Goal: Find specific page/section: Find specific page/section

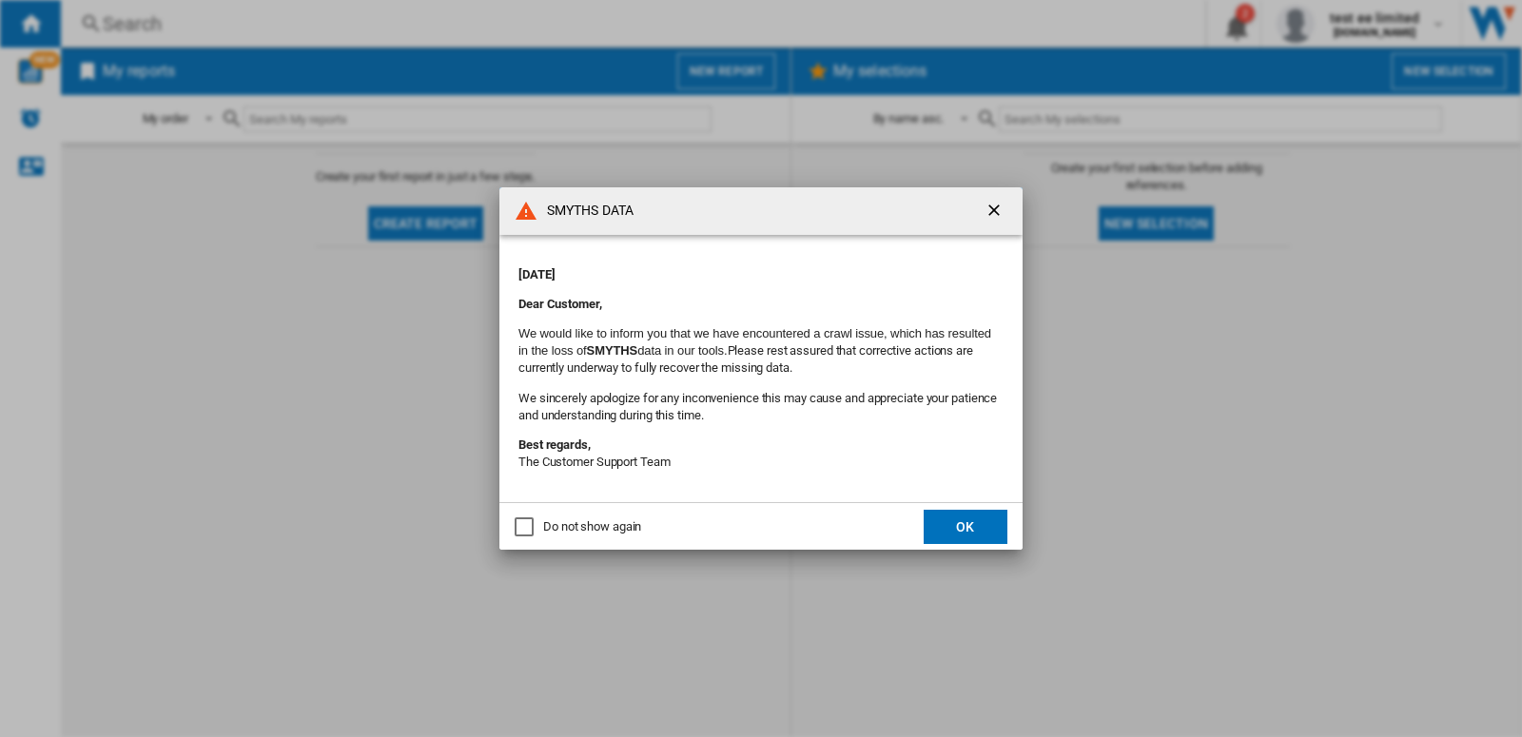
click at [960, 531] on button "OK" at bounding box center [966, 527] width 84 height 34
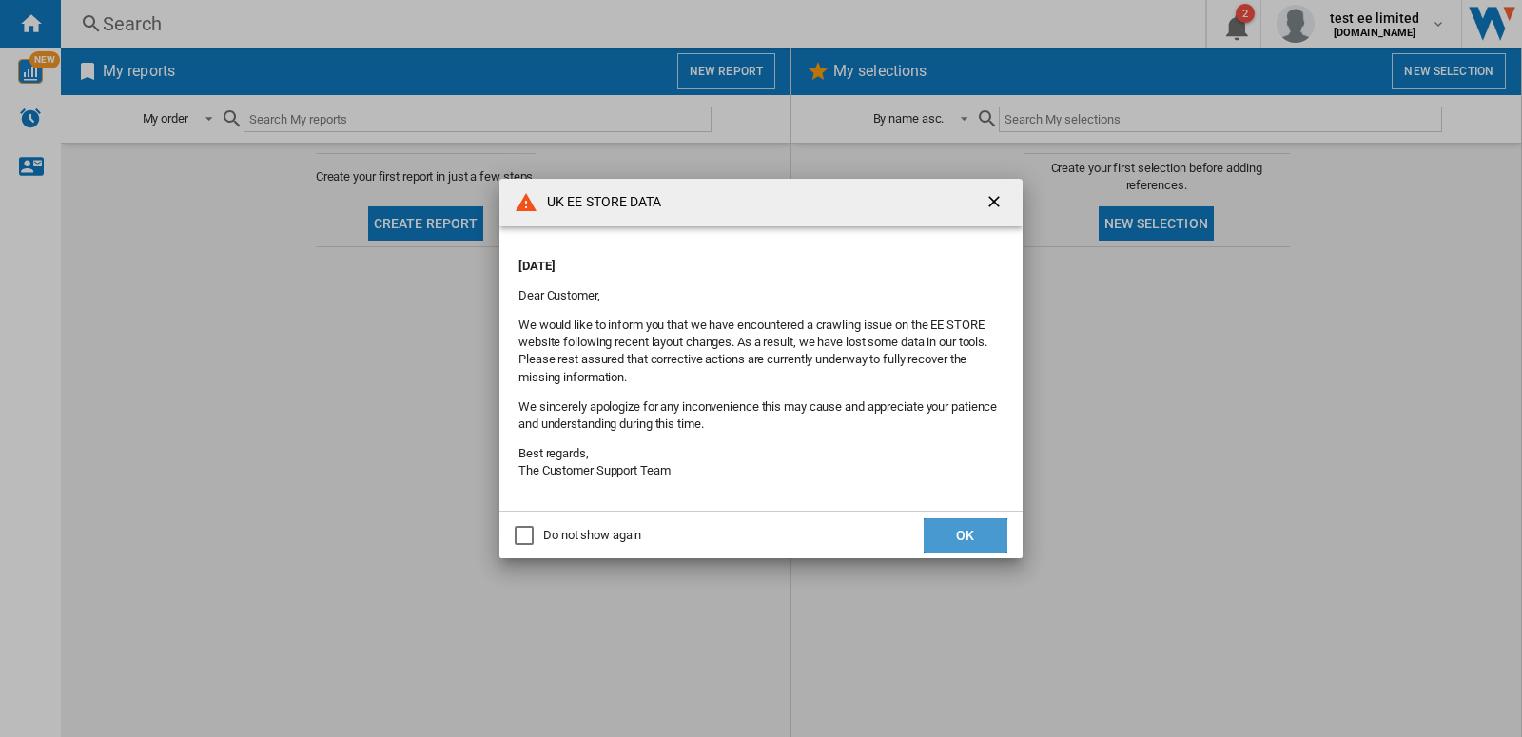
click at [966, 536] on button "OK" at bounding box center [966, 535] width 84 height 34
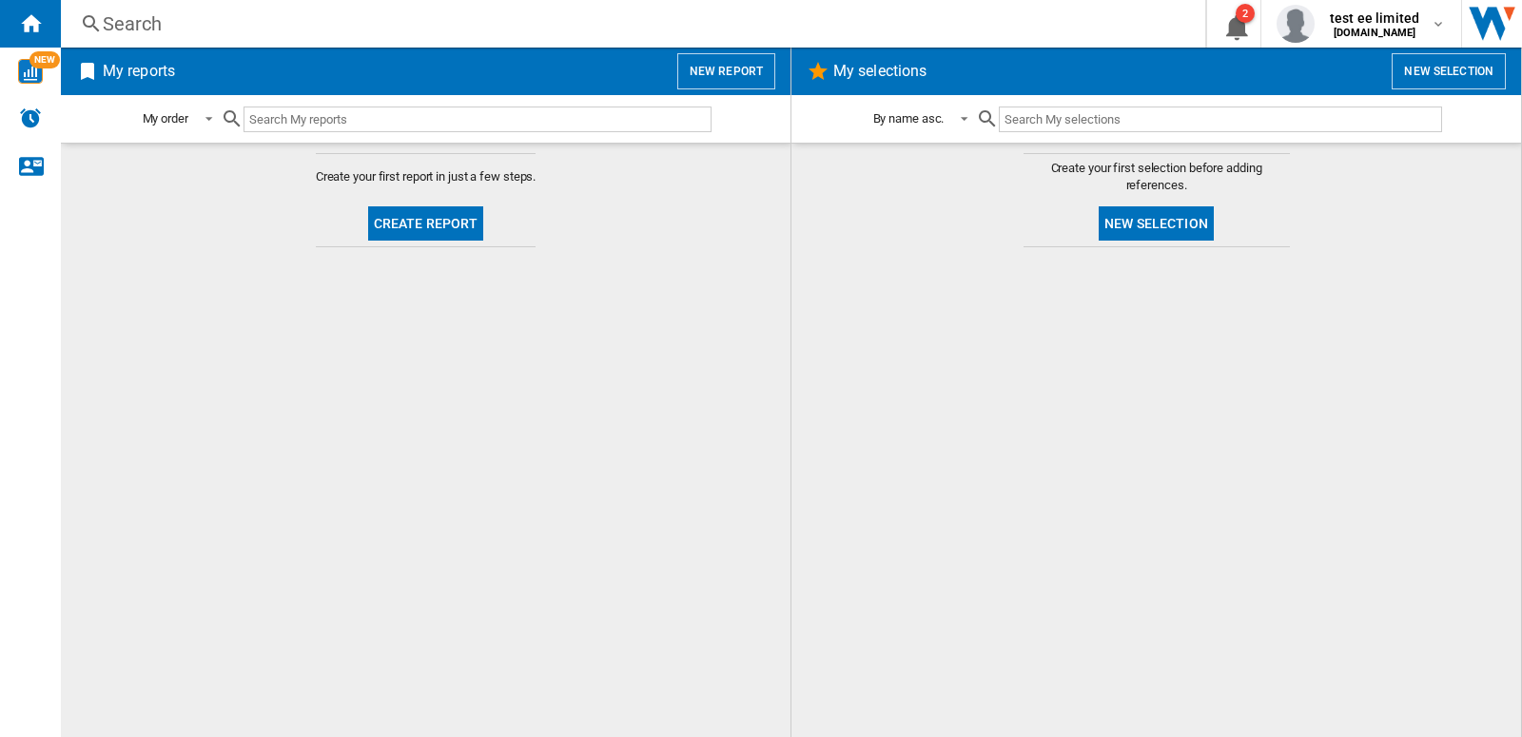
click at [151, 32] on div "Search" at bounding box center [629, 23] width 1053 height 27
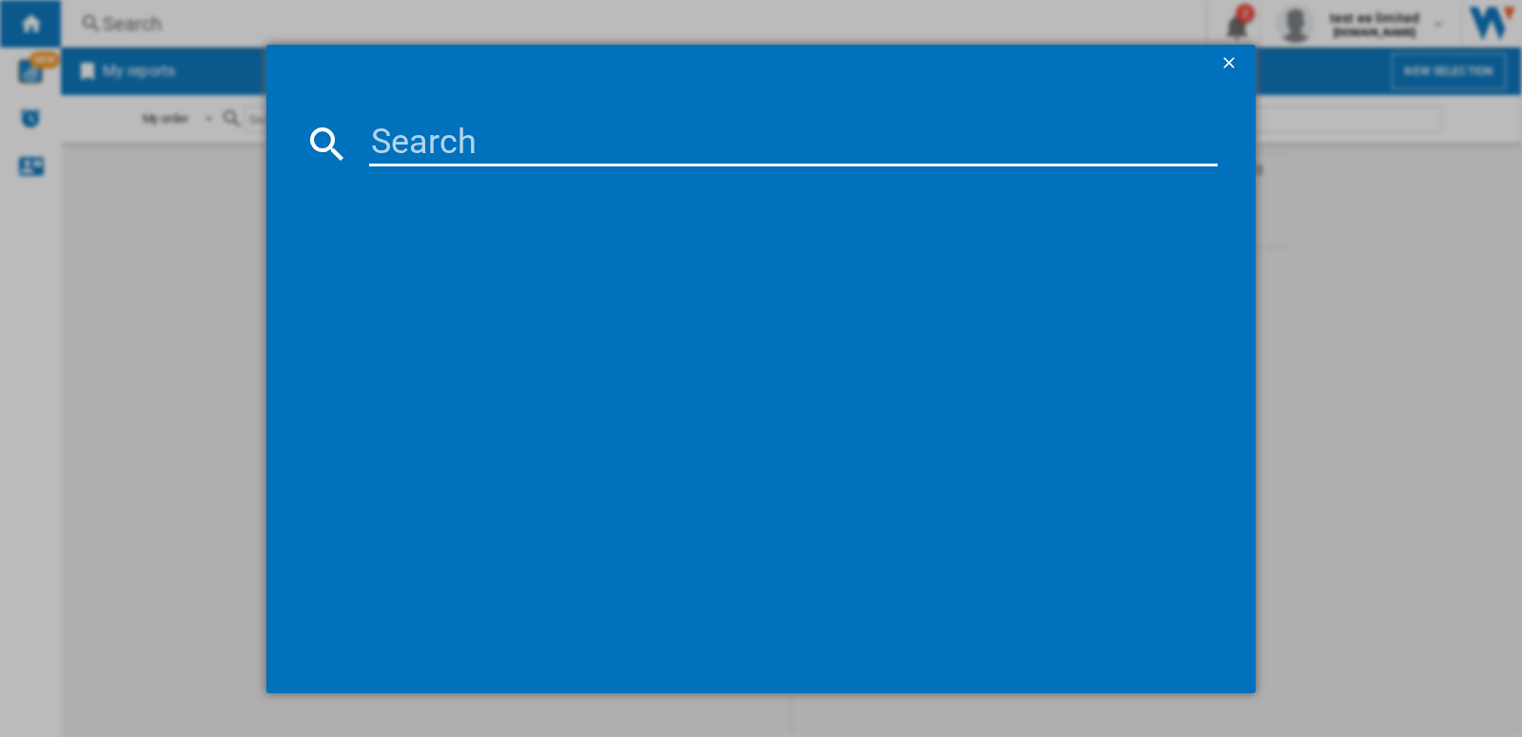
click at [390, 151] on input at bounding box center [793, 144] width 848 height 46
paste input "AMAZON ECHO SHOW 8 2GEN CHARCOAL BLACK"
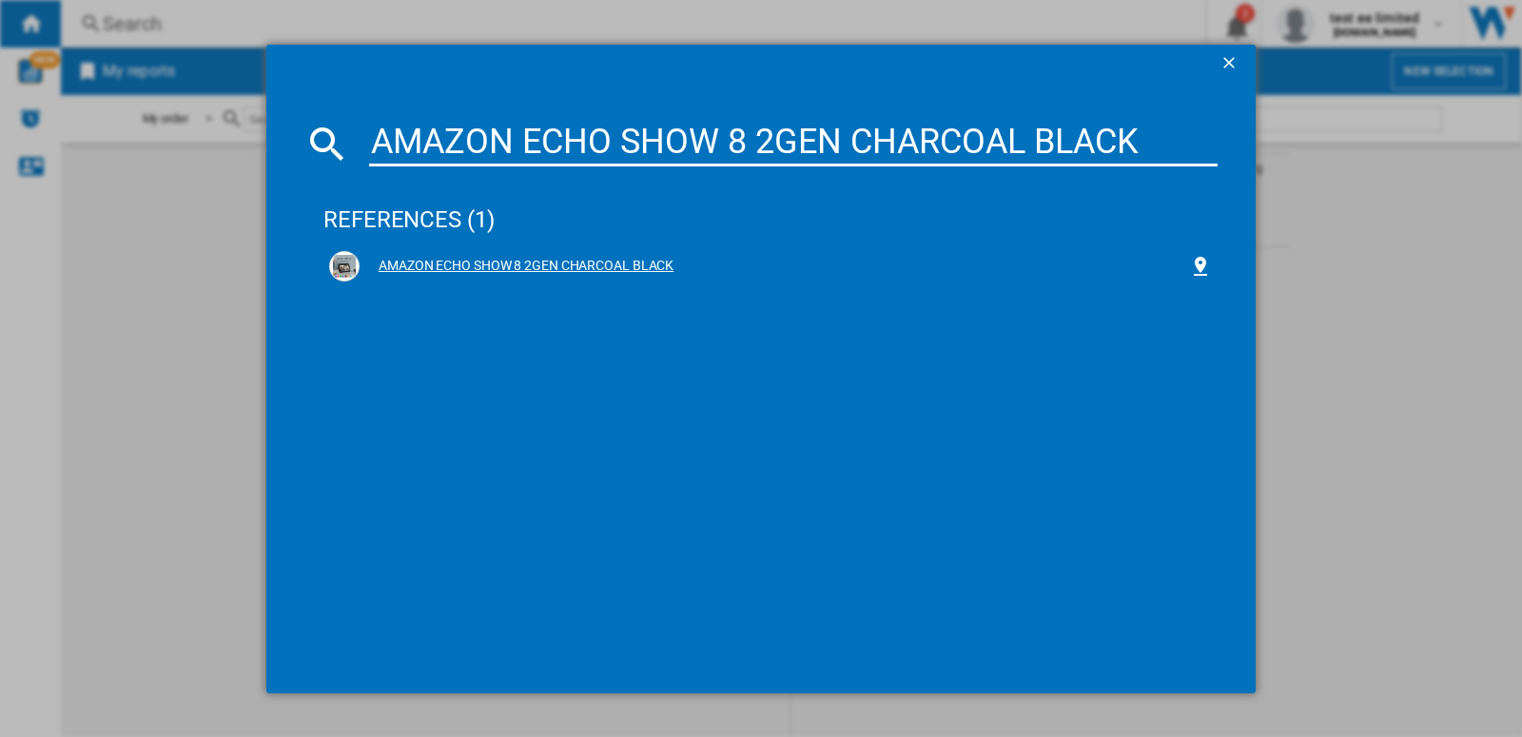
type input "AMAZON ECHO SHOW 8 2GEN CHARCOAL BLACK"
click at [562, 262] on div "AMAZON ECHO SHOW 8 2GEN CHARCOAL BLACK" at bounding box center [774, 266] width 829 height 19
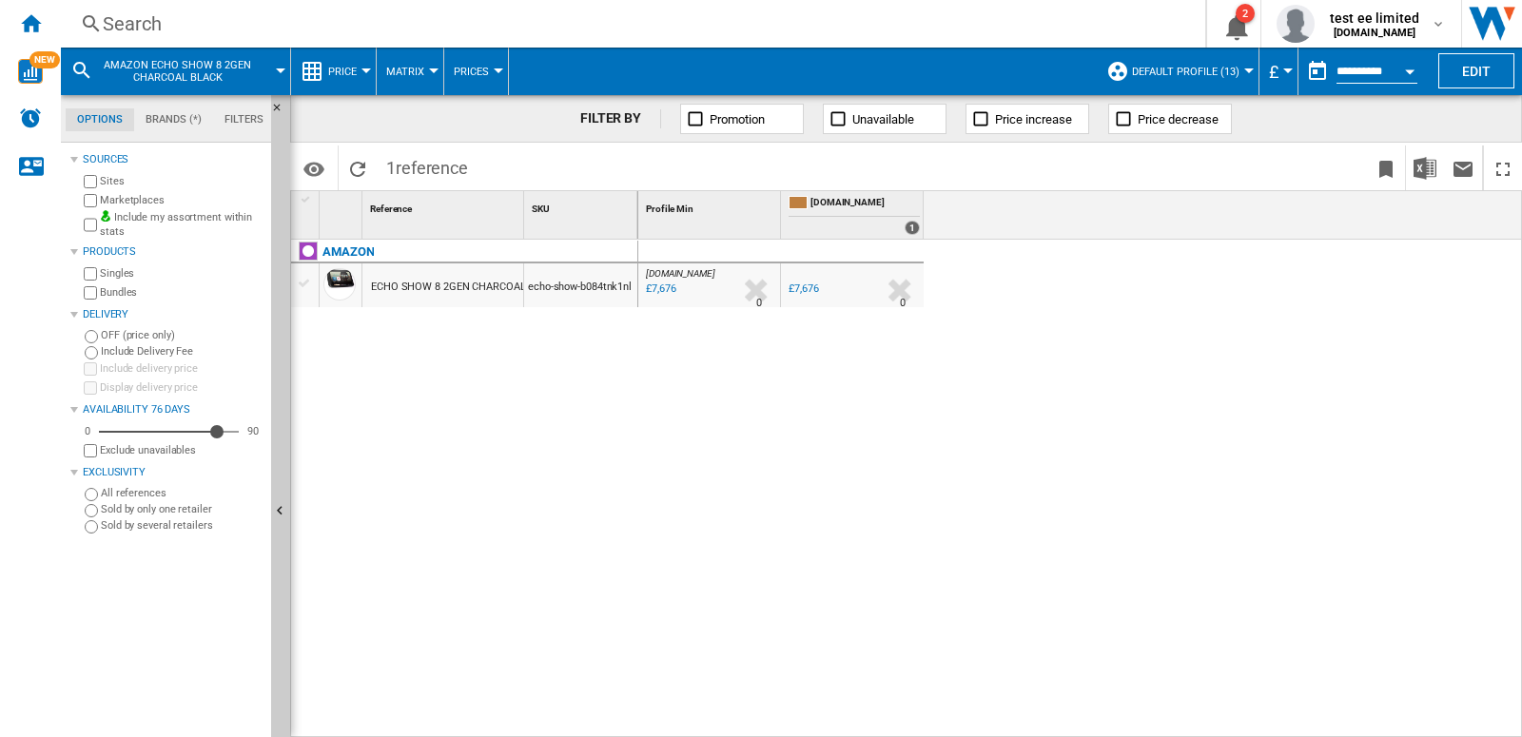
click at [155, 29] on div "Search" at bounding box center [629, 23] width 1053 height 27
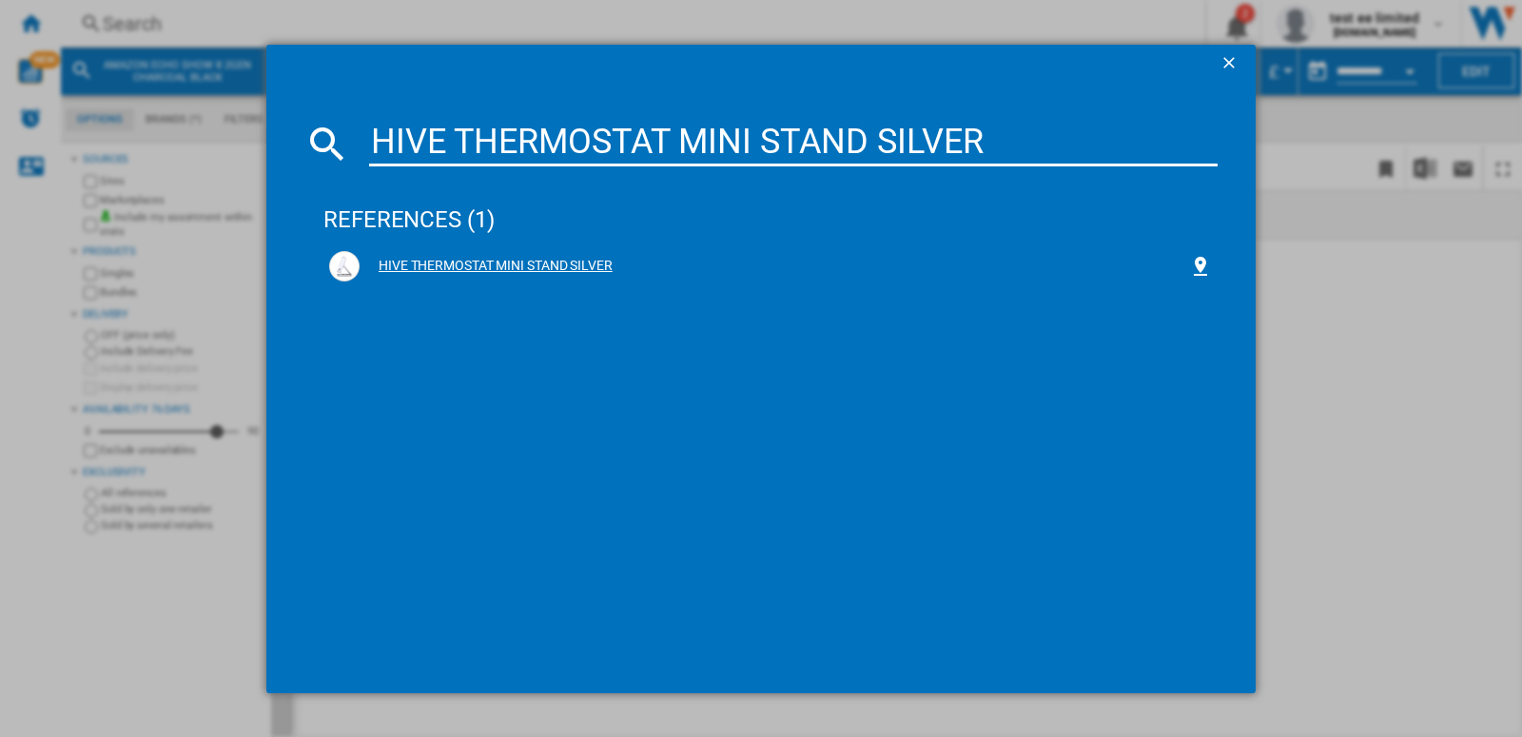
type input "HIVE THERMOSTAT MINI STAND SILVER"
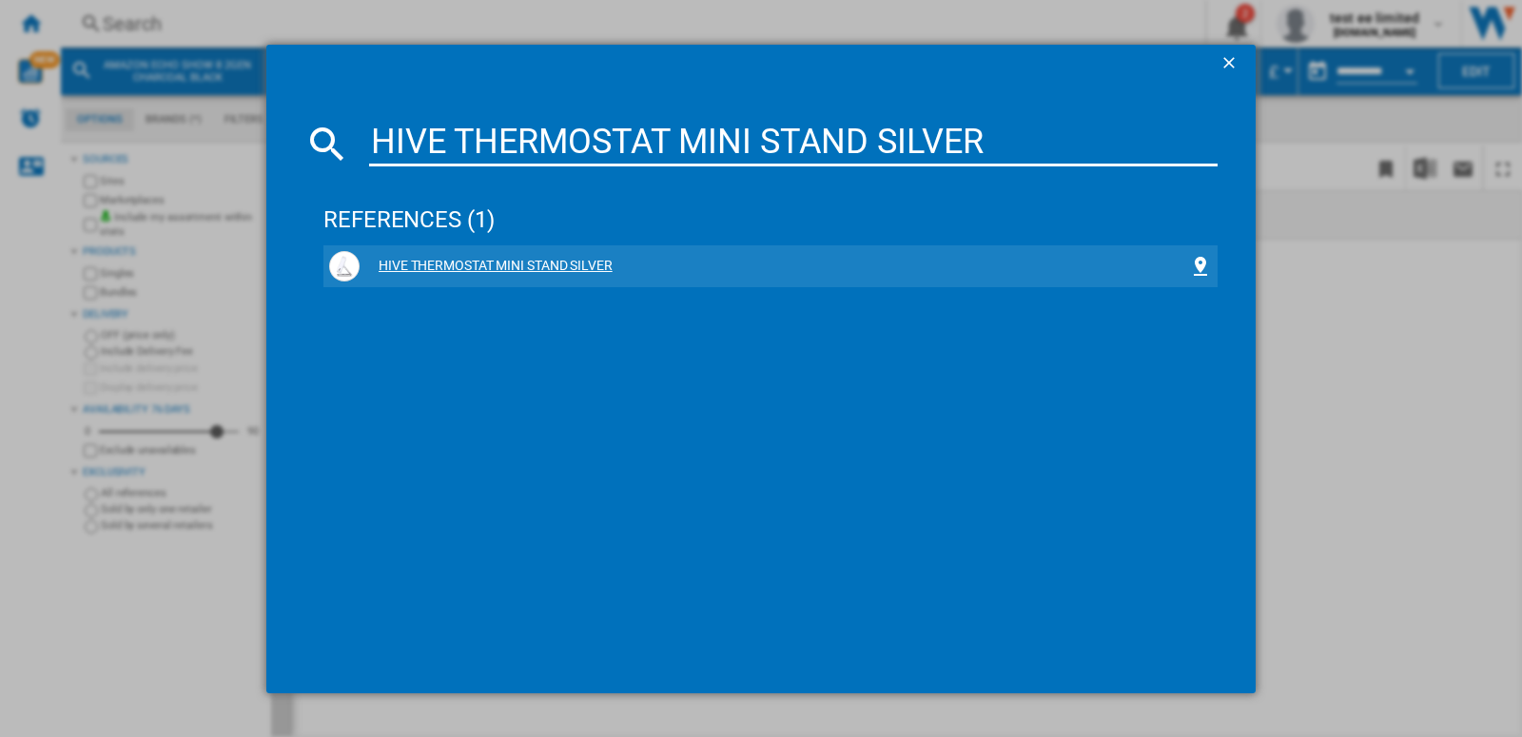
click at [599, 260] on div "HIVE THERMOSTAT MINI STAND SILVER" at bounding box center [774, 266] width 829 height 19
